Goal: Information Seeking & Learning: Learn about a topic

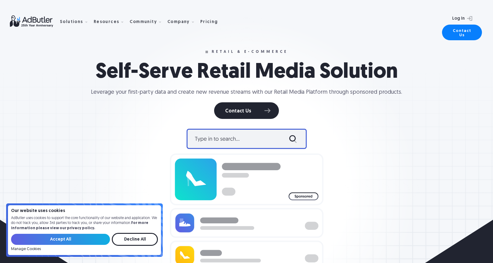
click at [116, 121] on div at bounding box center [247, 199] width 443 height 161
click at [84, 238] on input "Accept All" at bounding box center [60, 239] width 99 height 11
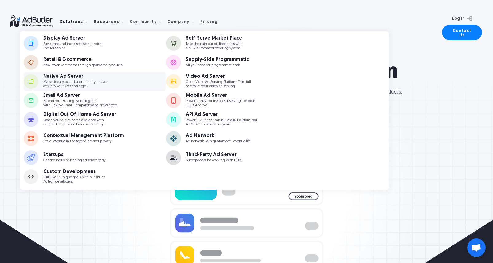
click at [131, 81] on link "Native Ad Server Makes it easy to add user-friendly native ads into your sites …" at bounding box center [95, 81] width 142 height 18
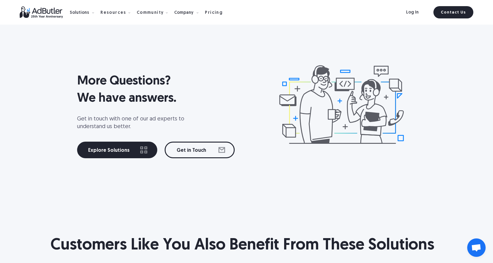
scroll to position [2792, 0]
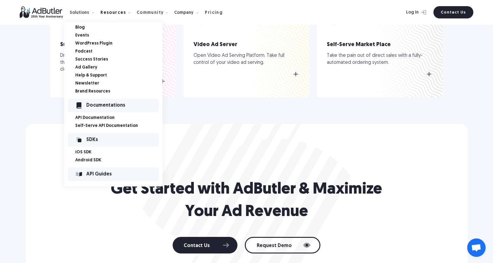
click at [89, 57] on link "Success Stories" at bounding box center [118, 59] width 87 height 4
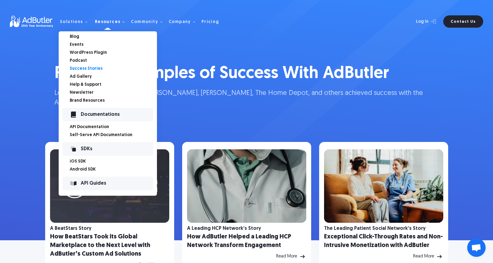
click at [79, 77] on link "Ad Gallery" at bounding box center [113, 77] width 87 height 4
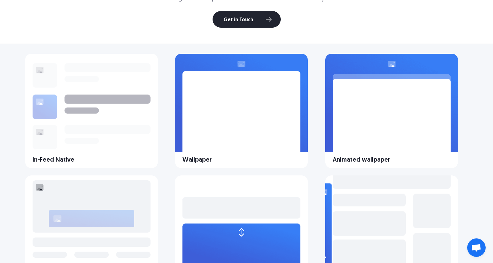
scroll to position [143, 0]
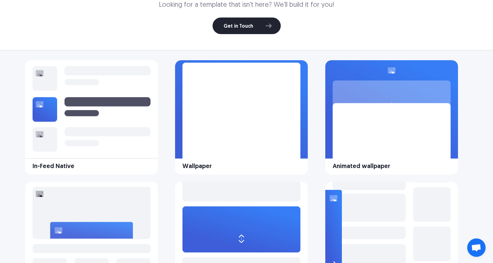
click at [257, 125] on image at bounding box center [242, 141] width 118 height 156
